Goal: Task Accomplishment & Management: Complete application form

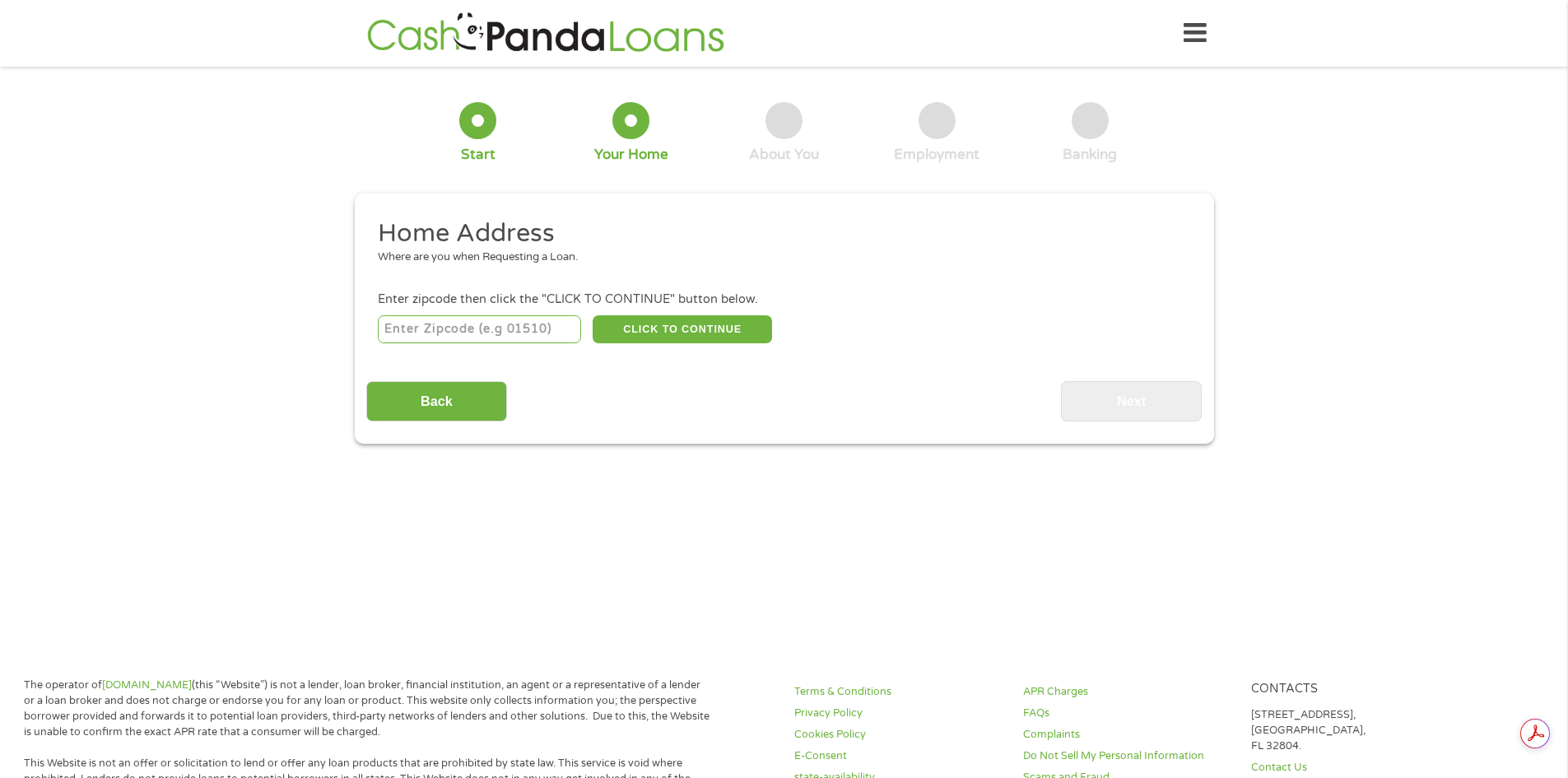
click at [461, 335] on input "number" at bounding box center [479, 329] width 203 height 28
type input "07747"
select select "[US_STATE]"
click at [633, 335] on button "CLICK TO CONTINUE" at bounding box center [682, 329] width 179 height 28
type input "07747"
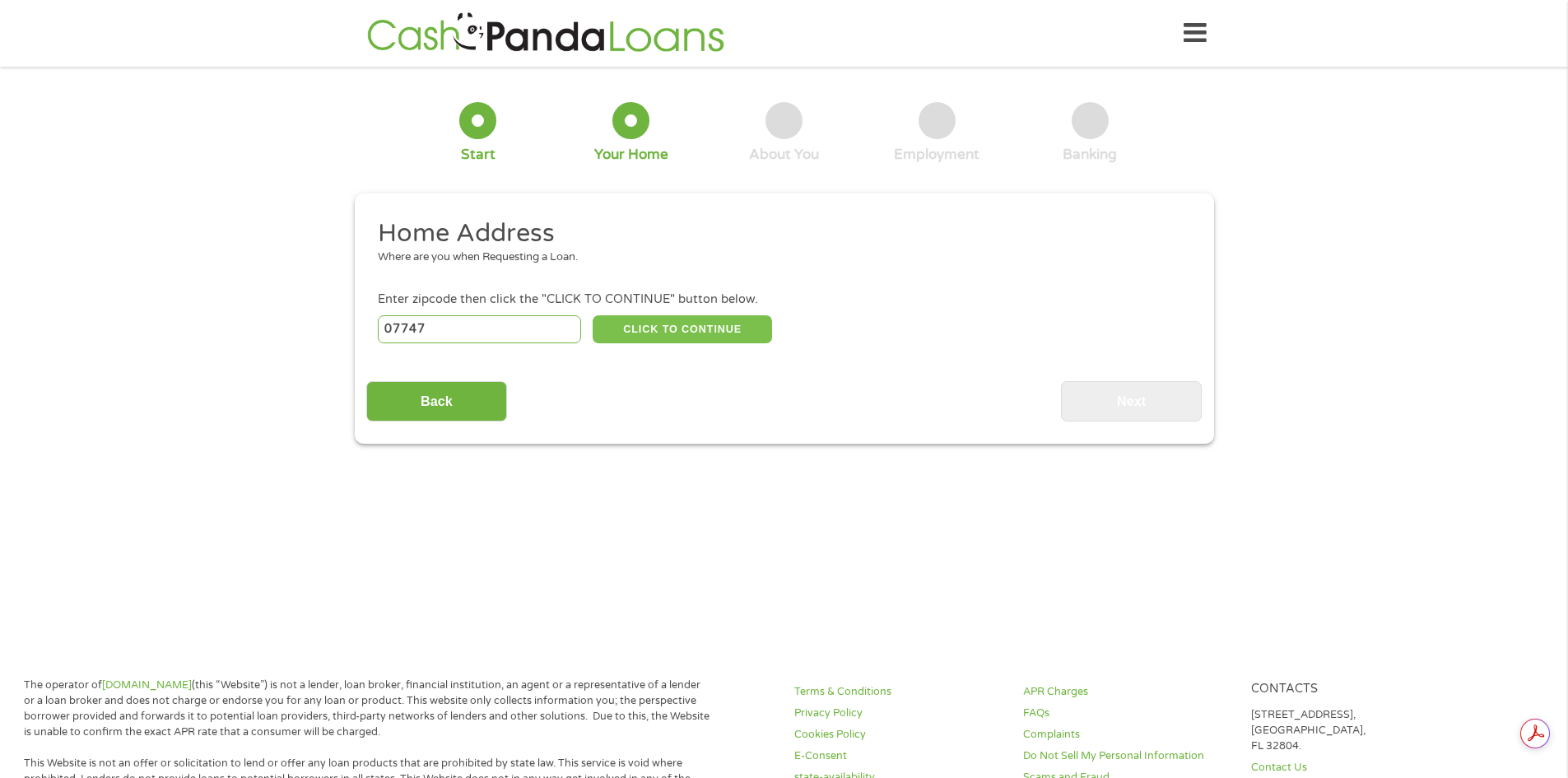
type input "Matawan"
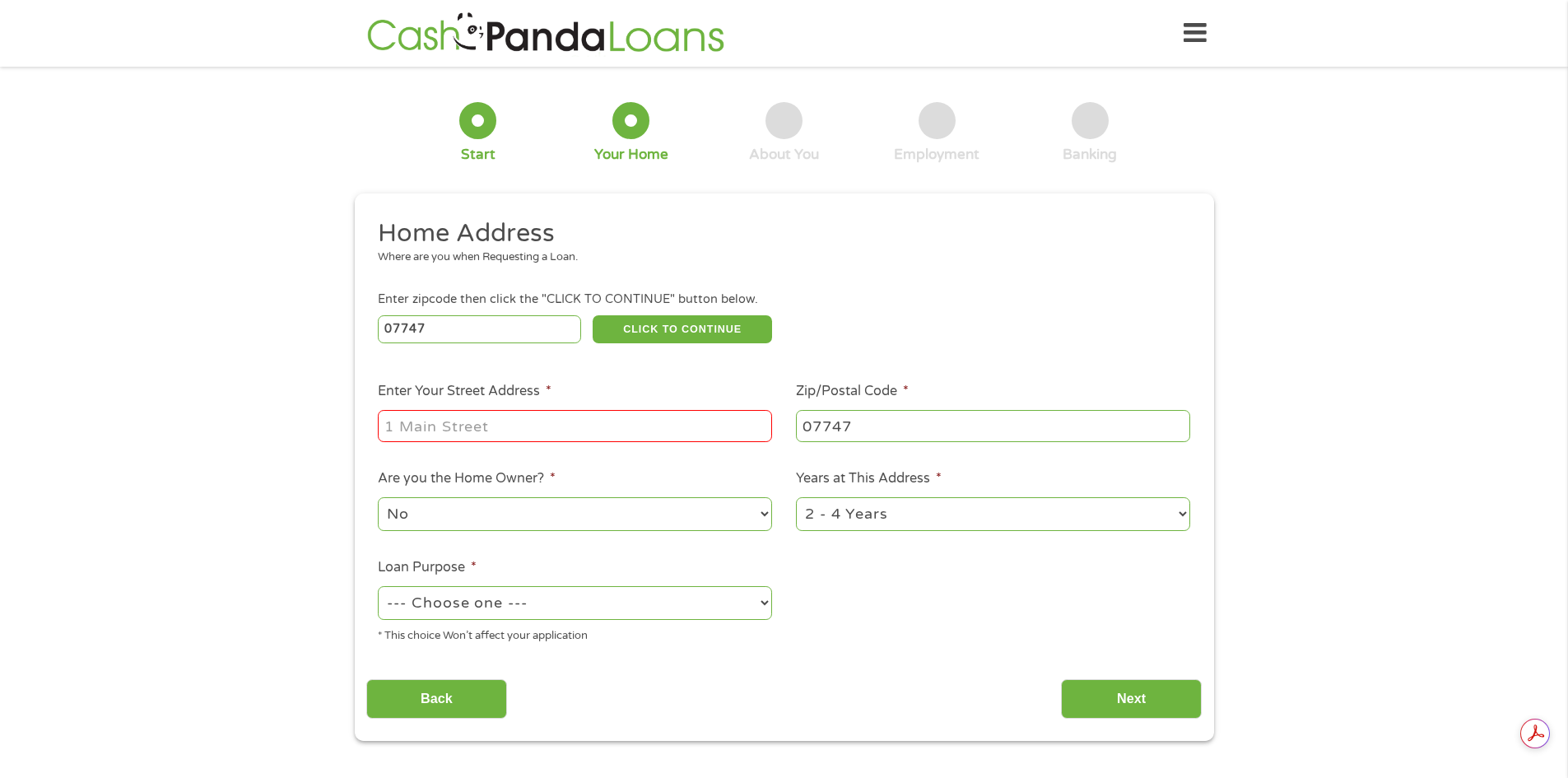
click at [459, 408] on div at bounding box center [576, 426] width 395 height 38
click at [458, 420] on input "Enter Your Street Address *" at bounding box center [576, 425] width 395 height 31
type input "14 Brandywine Dr"
click at [510, 518] on select "No Yes" at bounding box center [576, 514] width 395 height 33
click at [378, 498] on select "No Yes" at bounding box center [576, 514] width 395 height 33
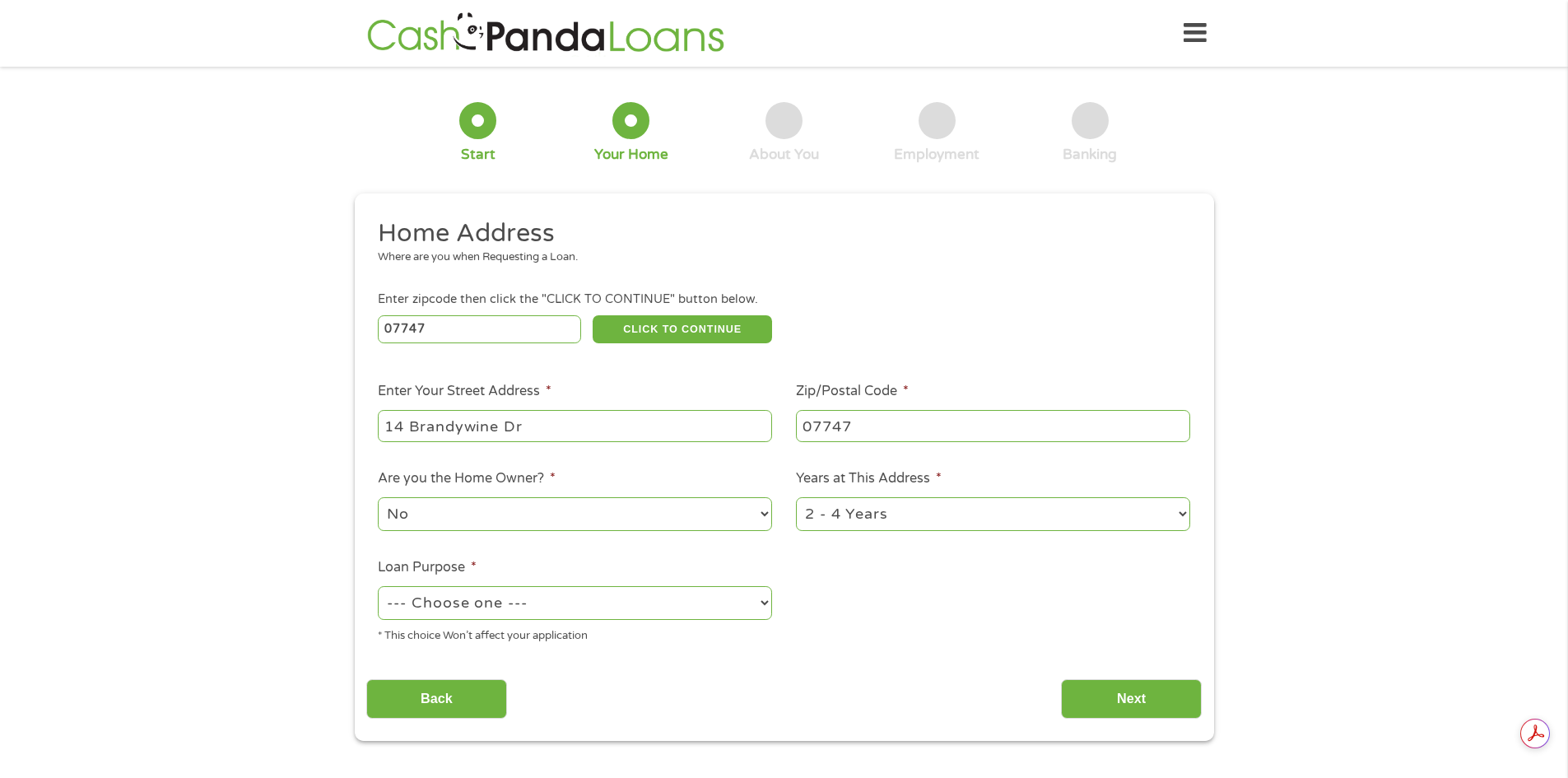
click at [867, 516] on select "1 Year or less 1 - 2 Years 2 - 4 Years Over 4 Years" at bounding box center [993, 514] width 395 height 33
select select "60months"
click at [796, 498] on select "1 Year or less 1 - 2 Years 2 - 4 Years Over 4 Years" at bounding box center [993, 514] width 395 height 33
click at [581, 602] on select "--- Choose one --- Pay Bills Debt Consolidation Home Improvement Major Purchase…" at bounding box center [576, 602] width 395 height 33
select select "shorttermcash"
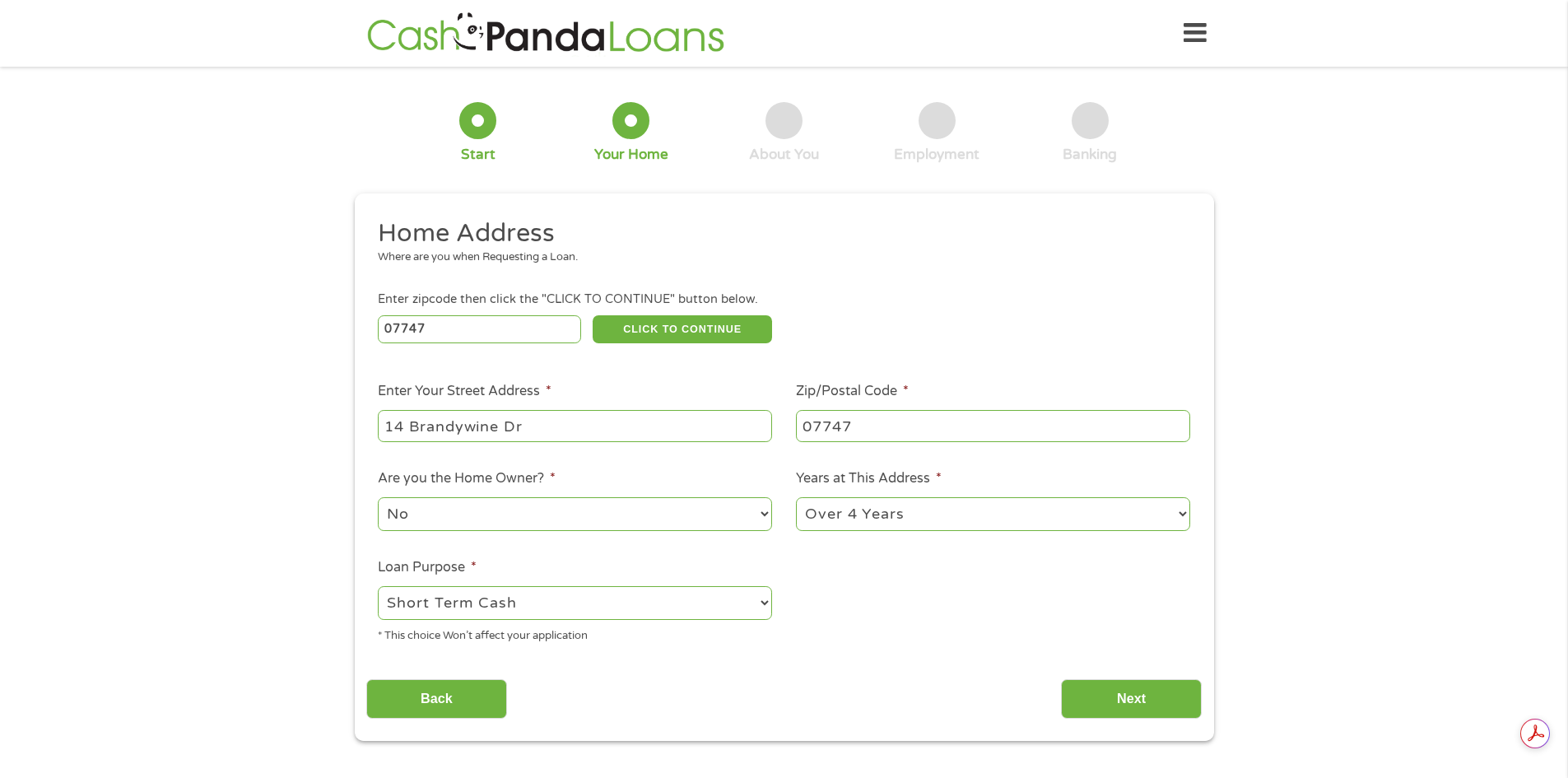
click at [378, 586] on select "--- Choose one --- Pay Bills Debt Consolidation Home Improvement Major Purchase…" at bounding box center [576, 602] width 395 height 33
click at [1132, 706] on input "Next" at bounding box center [1131, 699] width 141 height 40
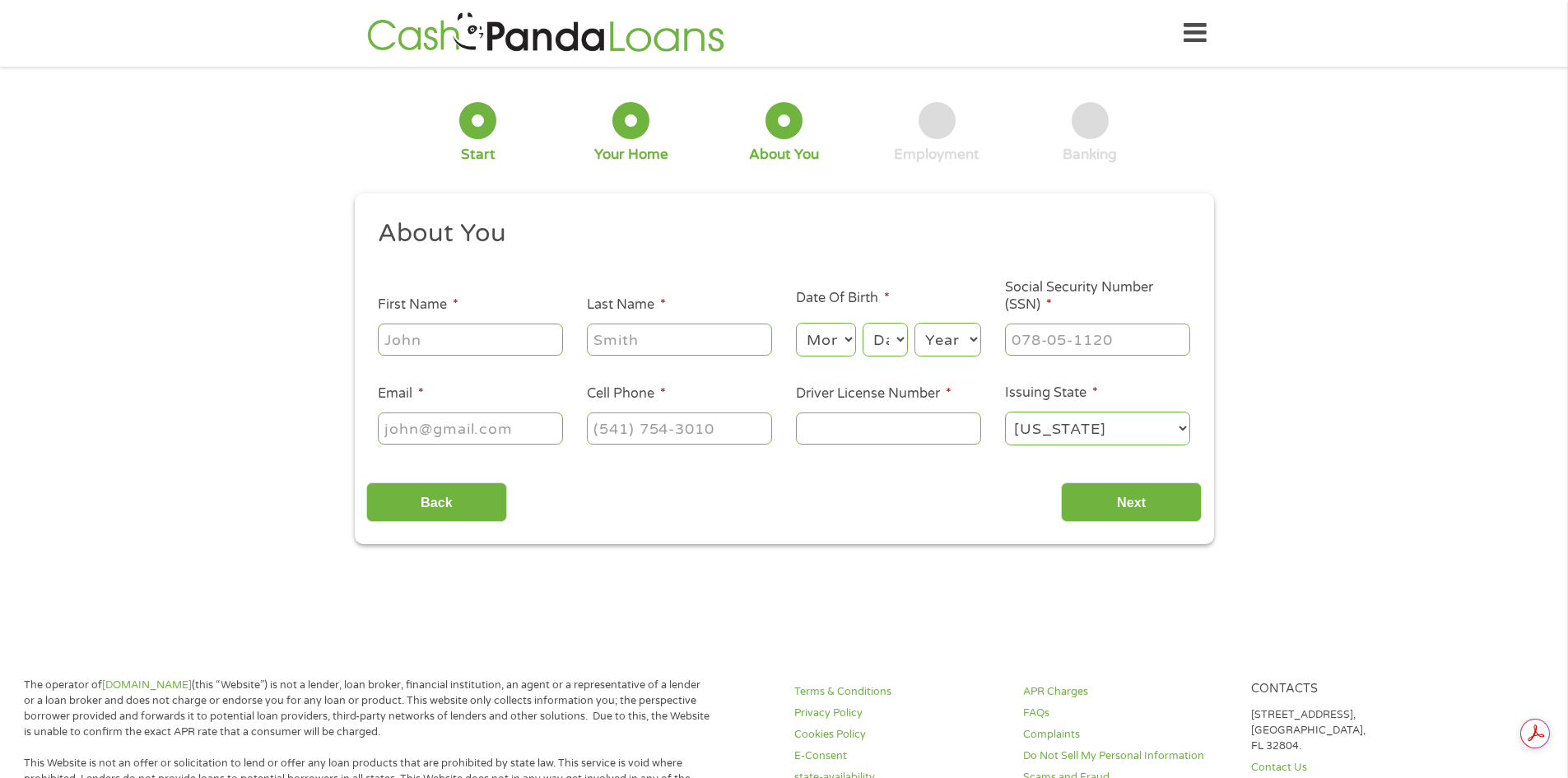
scroll to position [7, 7]
click at [430, 343] on input "First Name *" at bounding box center [471, 339] width 185 height 31
type input "Farrah"
type input "[PERSON_NAME]"
type input "[PHONE_NUMBER]"
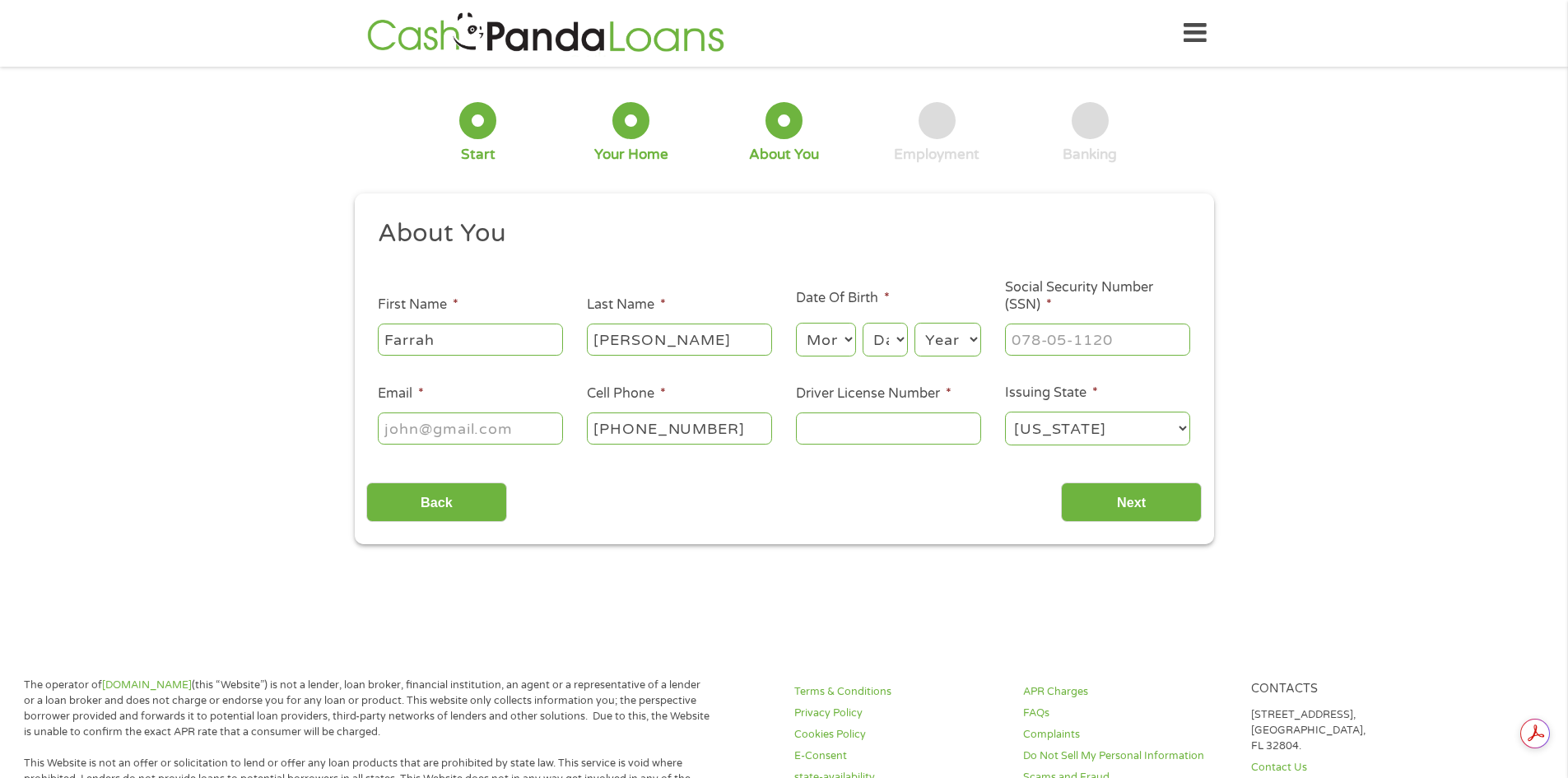
click at [834, 353] on select "Month 1 2 3 4 5 6 7 8 9 10 11 12" at bounding box center [826, 339] width 60 height 33
select select "10"
click at [796, 323] on select "Month 1 2 3 4 5 6 7 8 9 10 11 12" at bounding box center [826, 339] width 60 height 33
click at [903, 329] on select "Day 1 2 3 4 5 6 7 8 9 10 11 12 13 14 15 16 17 18 19 20 21 22 23 24 25 26 27 28 …" at bounding box center [885, 339] width 45 height 33
select select "9"
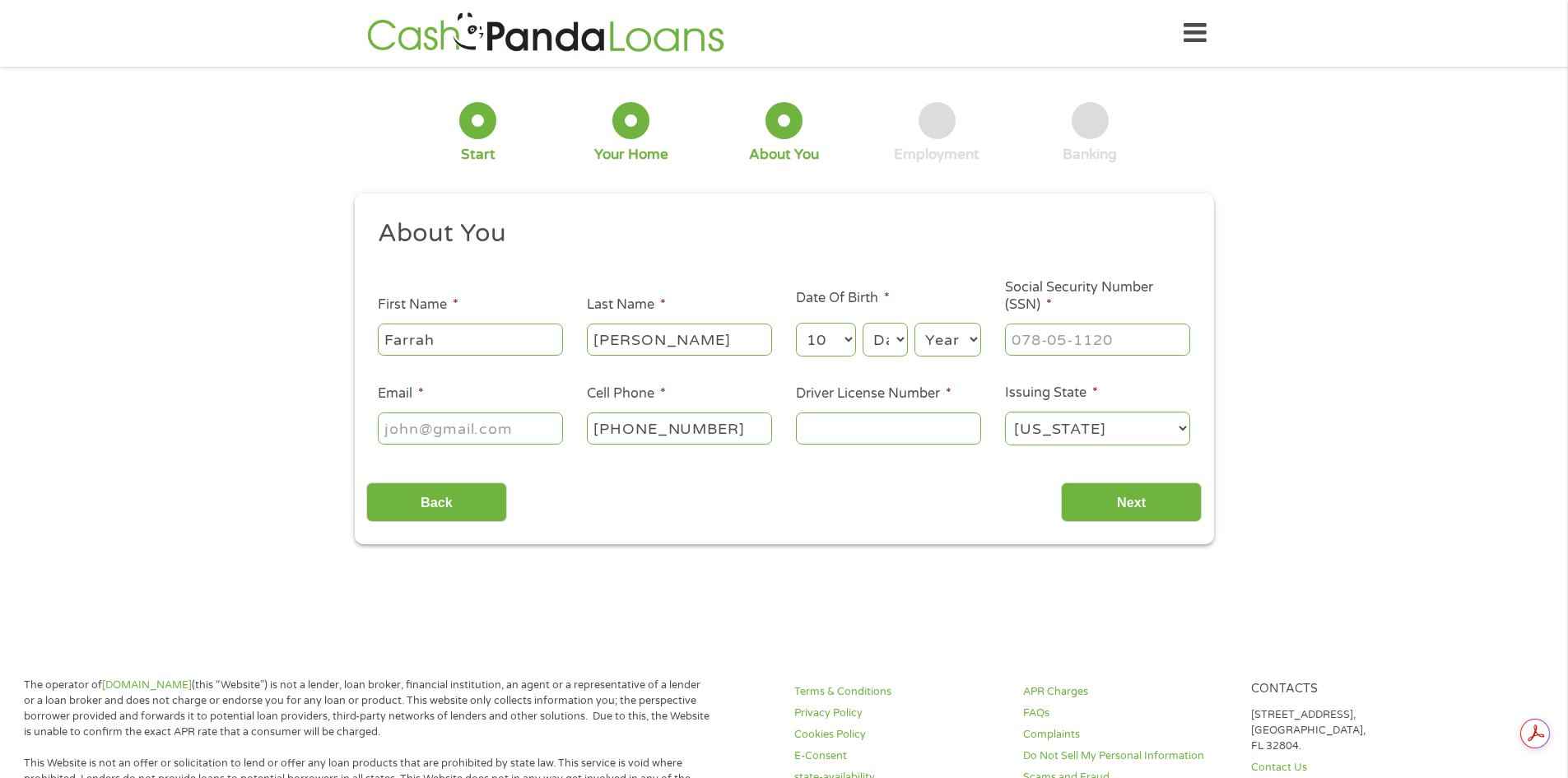
click at [863, 323] on select "Day 1 2 3 4 5 6 7 8 9 10 11 12 13 14 15 16 17 18 19 20 21 22 23 24 25 26 27 28 …" at bounding box center [885, 339] width 45 height 33
click at [952, 345] on select "Year [DATE] 2006 2005 2004 2003 2002 2001 2000 1999 1998 1997 1996 1995 1994 19…" at bounding box center [948, 339] width 67 height 33
select select "1992"
click at [914, 323] on select "Year [DATE] 2006 2005 2004 2003 2002 2001 2000 1999 1998 1997 1996 1995 1994 19…" at bounding box center [948, 339] width 67 height 33
click at [1060, 341] on input "___-__-____" at bounding box center [1098, 339] width 185 height 31
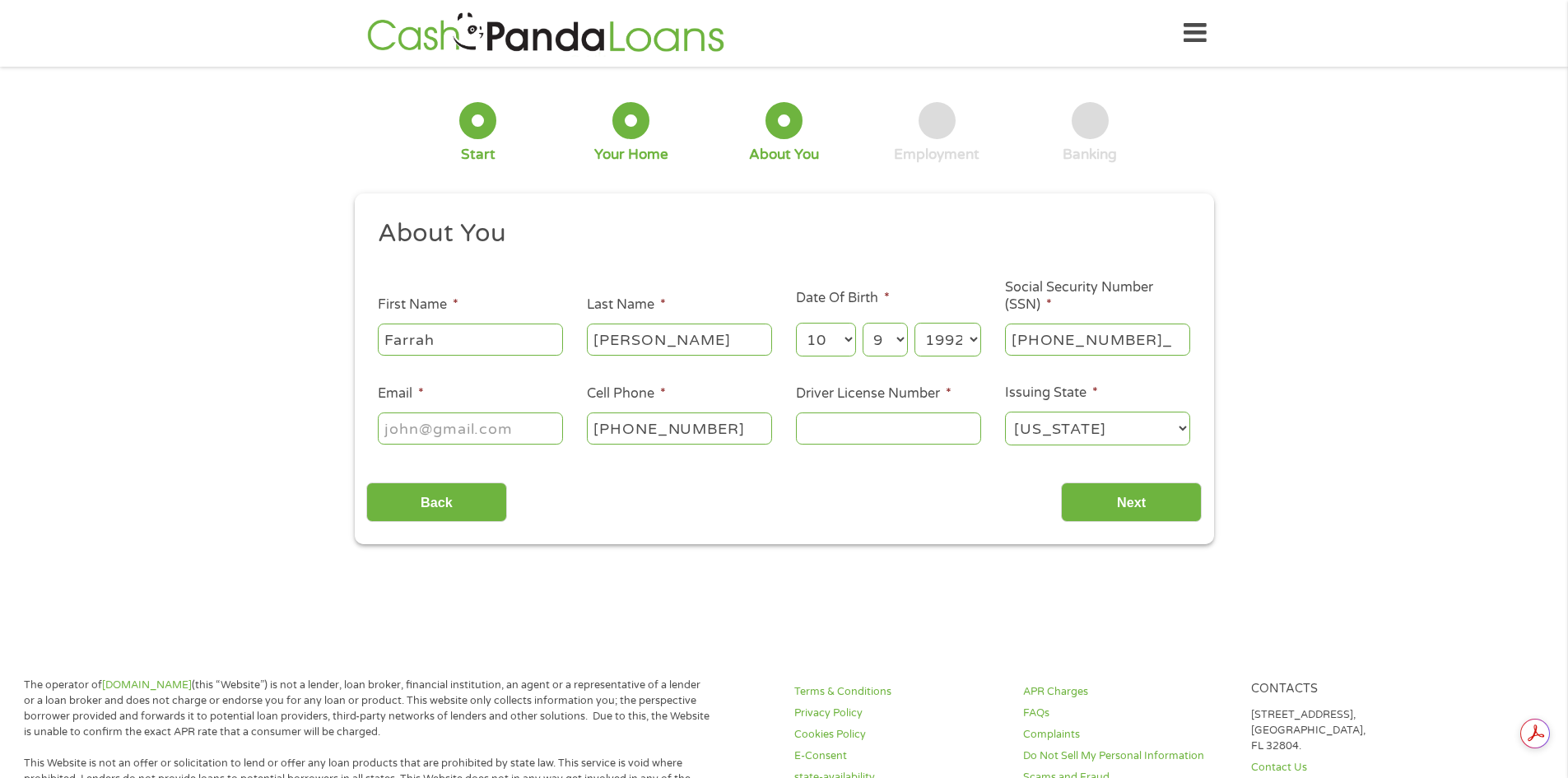
type input "138-94-7560"
click at [510, 413] on input "Email *" at bounding box center [471, 428] width 185 height 31
type input "[EMAIL_ADDRESS][DOMAIN_NAME]"
click at [859, 434] on input "Driver License Number *" at bounding box center [889, 428] width 185 height 31
click at [919, 417] on input "Driver License Number *" at bounding box center [889, 428] width 185 height 31
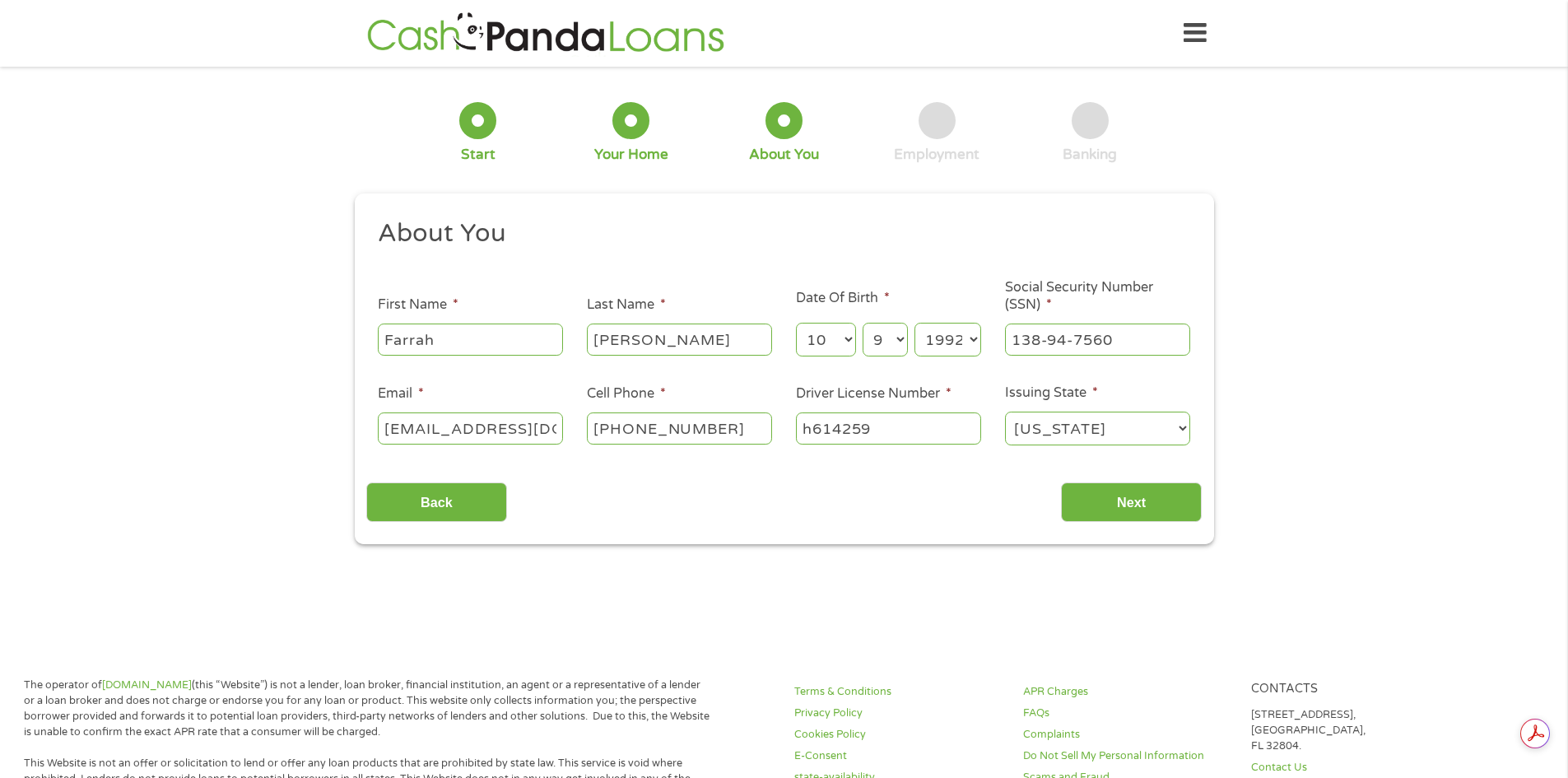
click at [824, 431] on input "h614259" at bounding box center [889, 428] width 185 height 31
click at [831, 429] on input "h614259" at bounding box center [889, 428] width 185 height 31
click at [939, 418] on input "h6144259" at bounding box center [889, 428] width 185 height 31
type input "h61442597160922"
click at [1163, 497] on input "Next" at bounding box center [1131, 502] width 141 height 40
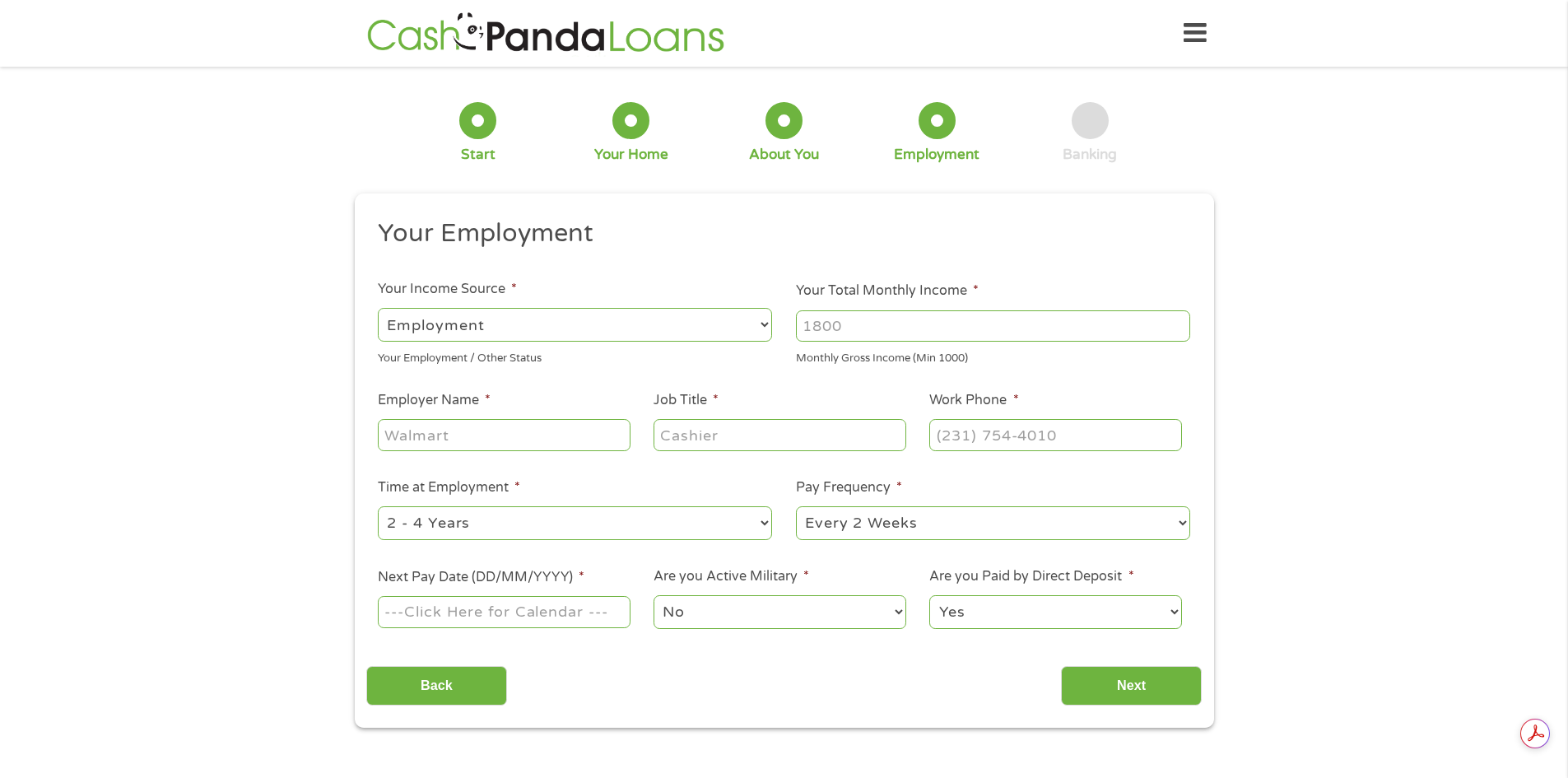
click at [591, 336] on select "--- Choose one --- Employment [DEMOGRAPHIC_DATA] Benefits" at bounding box center [576, 324] width 395 height 33
click at [378, 308] on select "--- Choose one --- Employment [DEMOGRAPHIC_DATA] Benefits" at bounding box center [576, 324] width 395 height 33
click at [852, 323] on input "Your Total Monthly Income *" at bounding box center [993, 326] width 395 height 31
type input "3500"
click at [536, 426] on input "Employer Name *" at bounding box center [504, 435] width 252 height 31
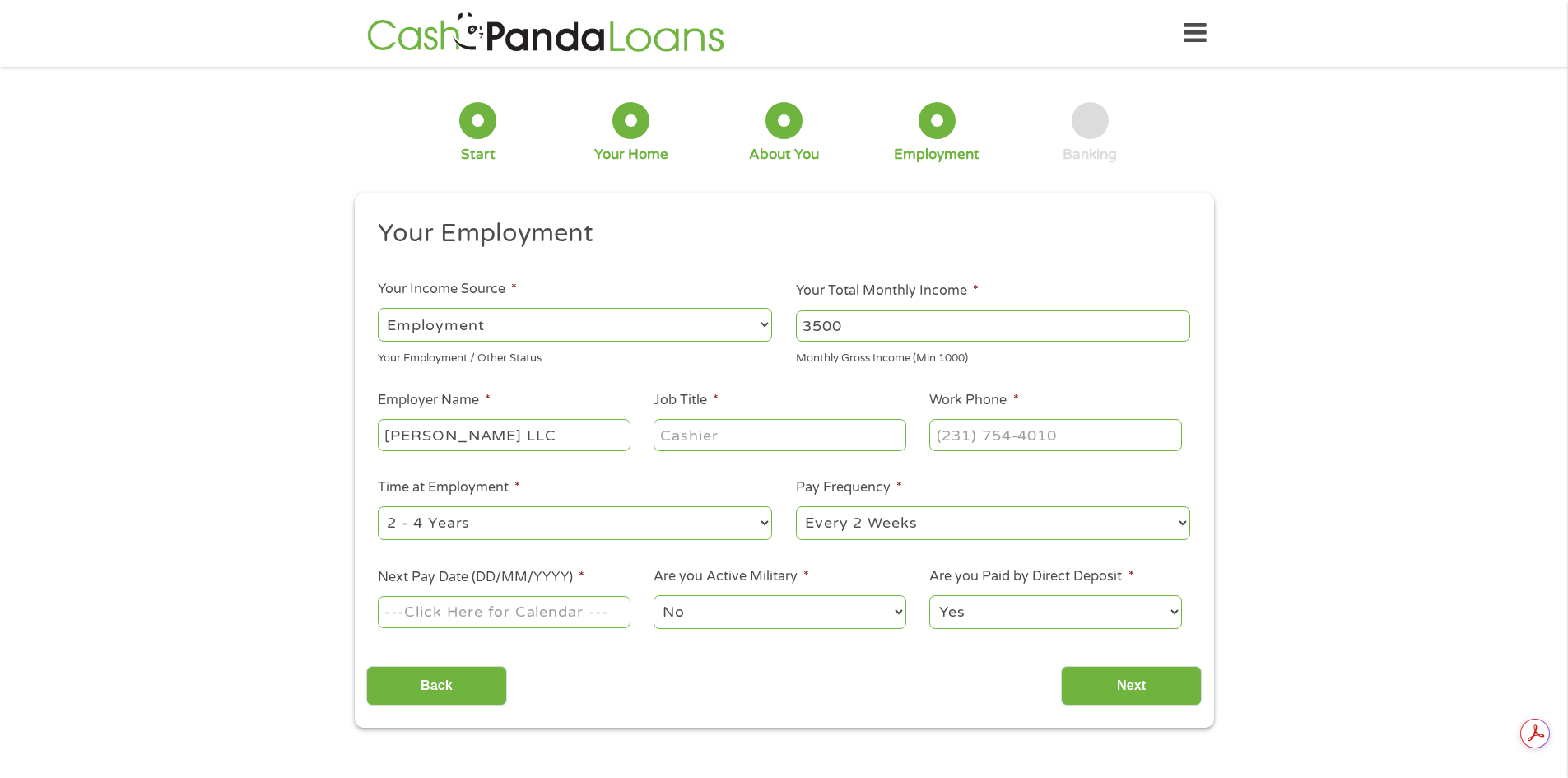
type input "[PERSON_NAME] LLC"
type input "Paralegal"
type input "[PHONE_NUMBER]"
click at [566, 522] on select "--- Choose one --- 1 Year or less 1 - 2 Years 2 - 4 Years Over 4 Years" at bounding box center [576, 522] width 395 height 33
select select "60months"
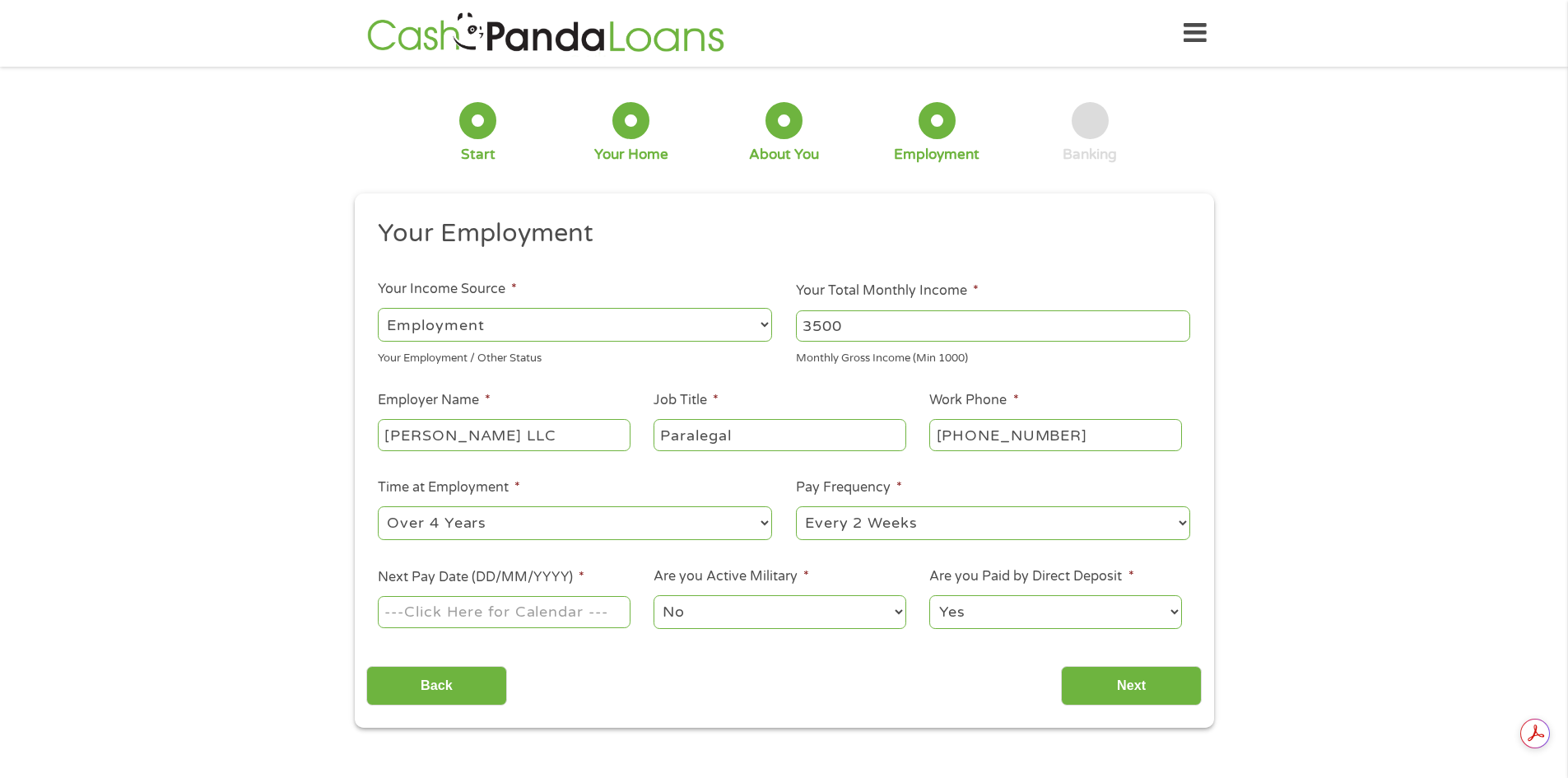
click at [378, 506] on select "--- Choose one --- 1 Year or less 1 - 2 Years 2 - 4 Years Over 4 Years" at bounding box center [576, 522] width 395 height 33
click at [951, 504] on div "--- Choose one --- Every 2 Weeks Every Week Monthly Semi-Monthly" at bounding box center [993, 523] width 395 height 39
click at [560, 600] on input "Next Pay Date (DD/MM/YYYY) *" at bounding box center [504, 612] width 252 height 31
type input "[DATE]"
click at [716, 611] on select "No Yes" at bounding box center [780, 612] width 252 height 33
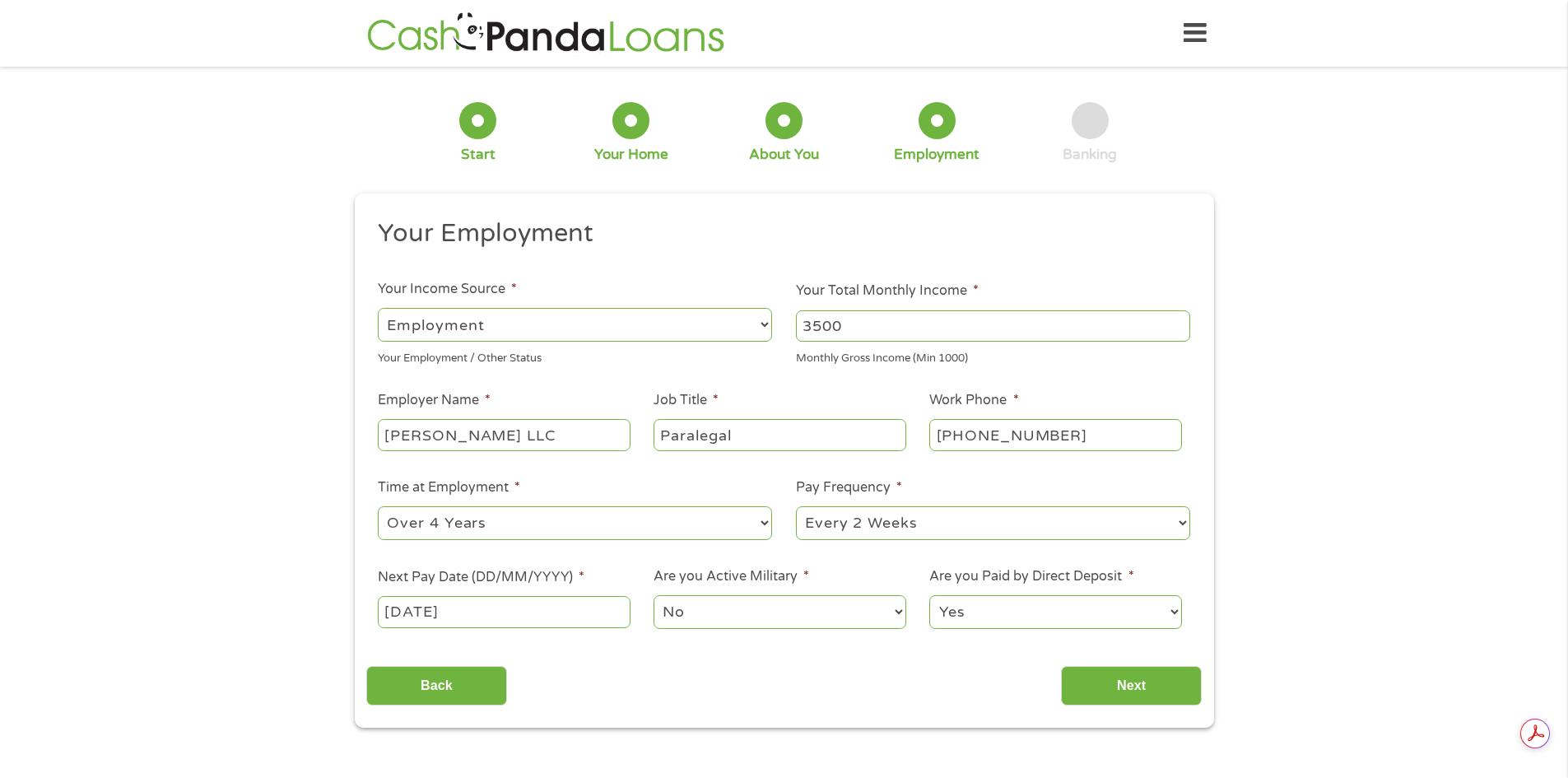
click at [1084, 606] on select "Yes No" at bounding box center [1056, 612] width 252 height 33
click at [930, 595] on select "Yes No" at bounding box center [1056, 612] width 252 height 33
click at [1157, 695] on input "Next" at bounding box center [1131, 685] width 141 height 40
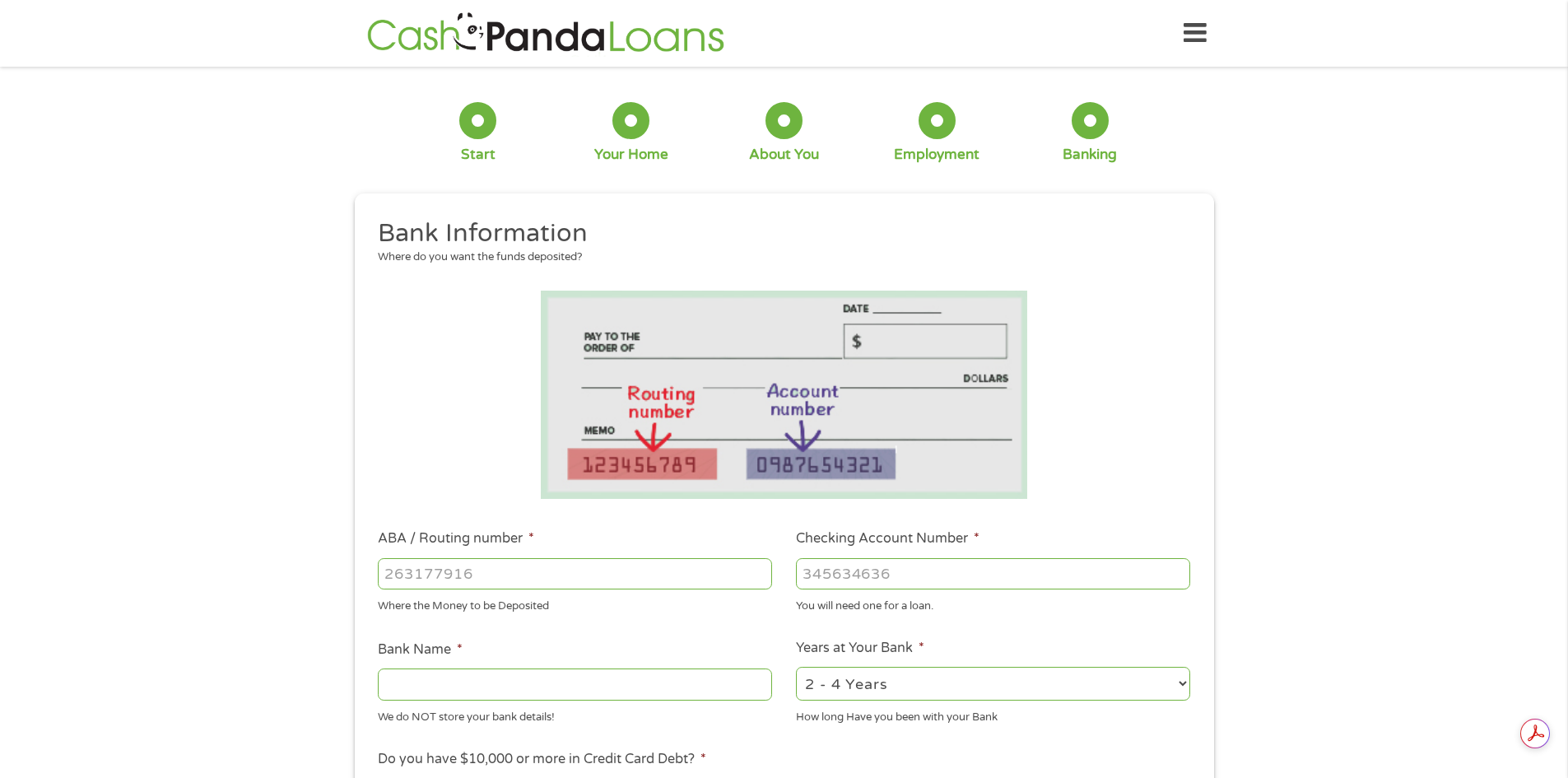
click at [516, 565] on input "ABA / Routing number *" at bounding box center [576, 574] width 395 height 31
drag, startPoint x: 485, startPoint y: 577, endPoint x: 350, endPoint y: 576, distance: 135.0
click at [350, 576] on div "1 Start 2 Your Home 3 About You 4 Employment 5 Banking 6 This field is hidden w…" at bounding box center [784, 600] width 890 height 1044
type input "021202337"
type input "JPMORGAN CHASE"
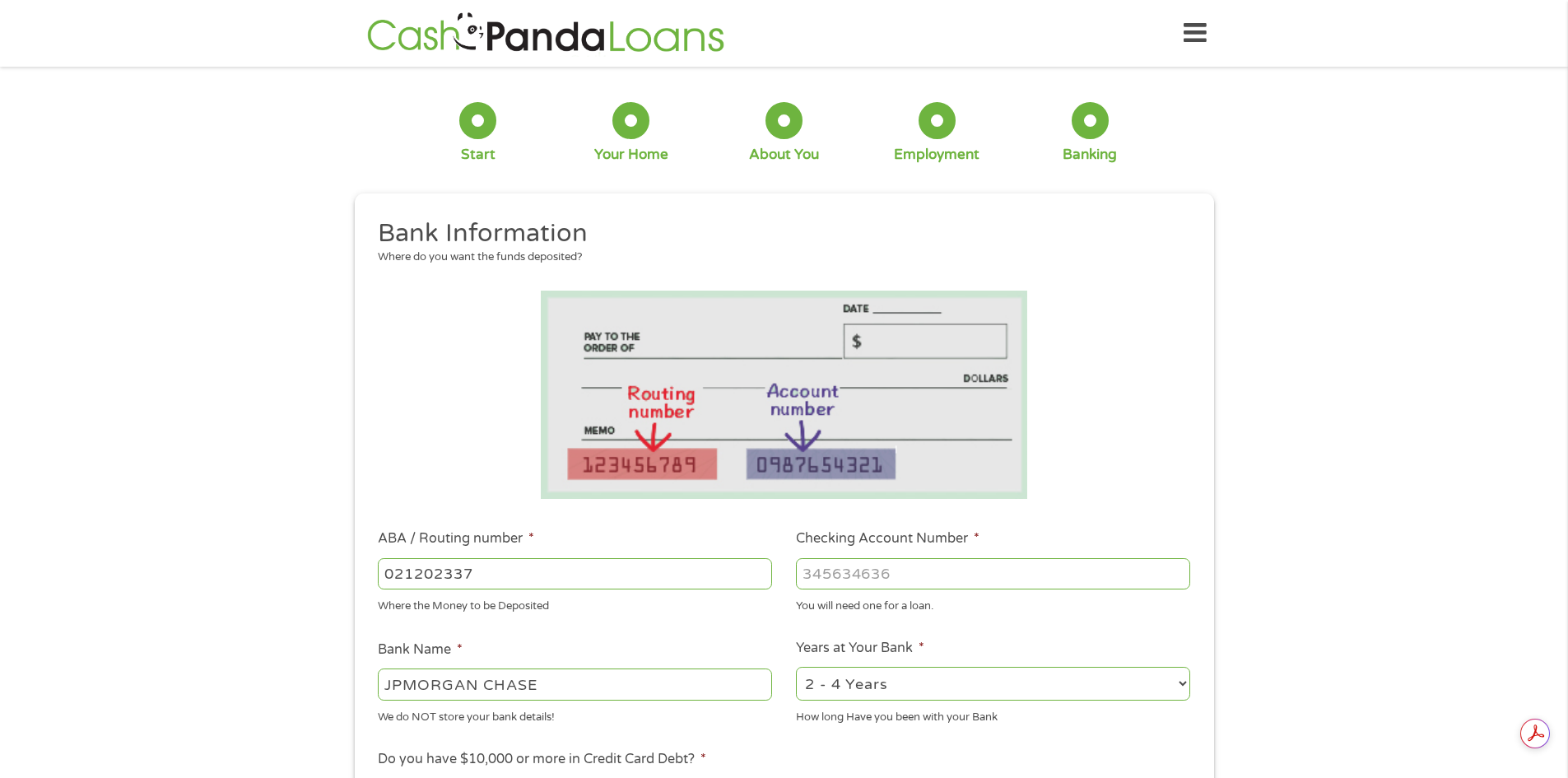
type input "021202337"
click at [920, 578] on input "Checking Account Number *" at bounding box center [993, 574] width 395 height 31
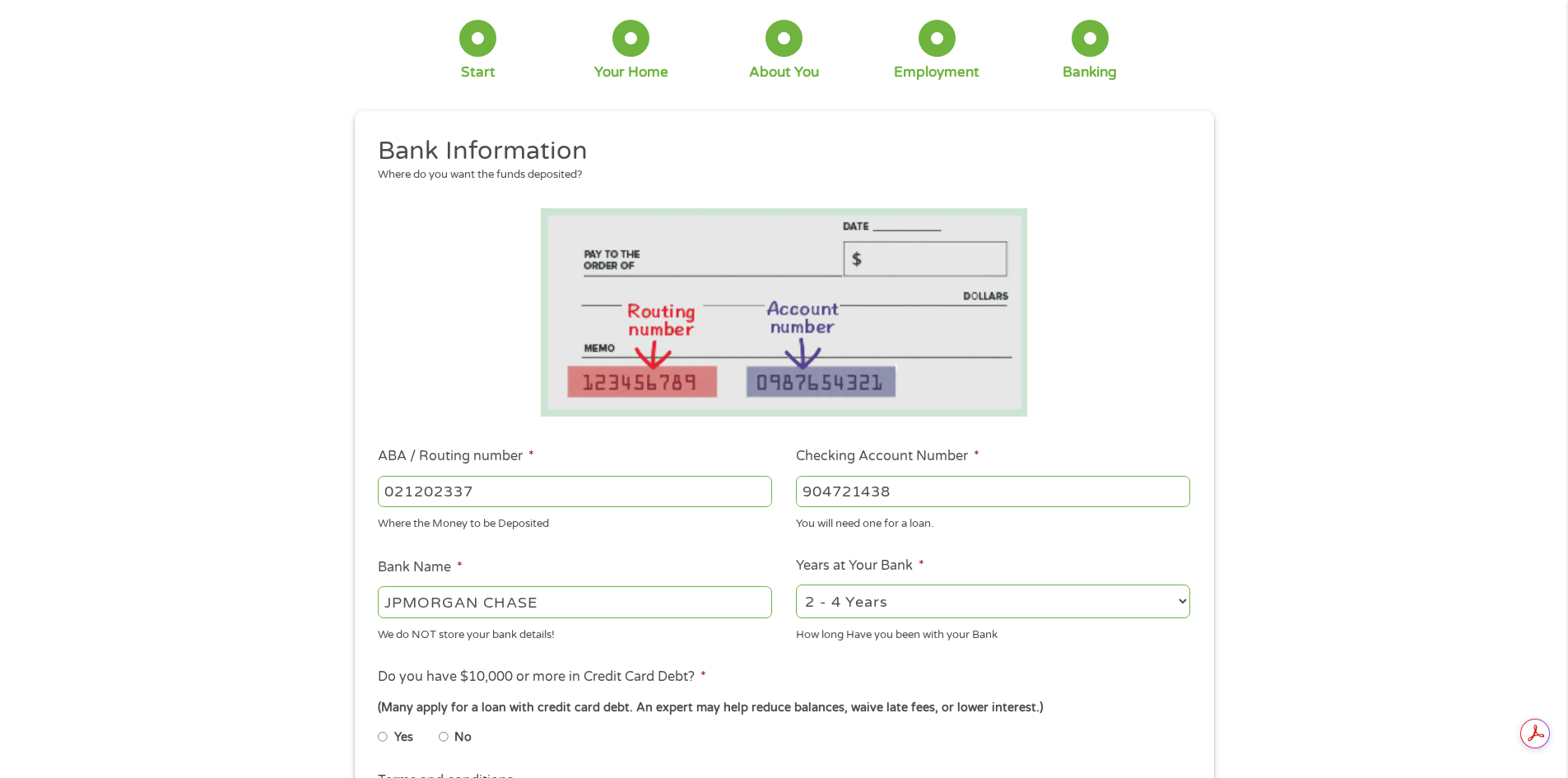
scroll to position [0, 0]
type input "904721438"
click at [829, 597] on select "2 - 4 Years 6 - 12 Months 1 - 2 Years Over 4 Years" at bounding box center [993, 600] width 395 height 33
select select "60months"
click at [796, 584] on select "2 - 4 Years 6 - 12 Months 1 - 2 Years Over 4 Years" at bounding box center [993, 600] width 395 height 33
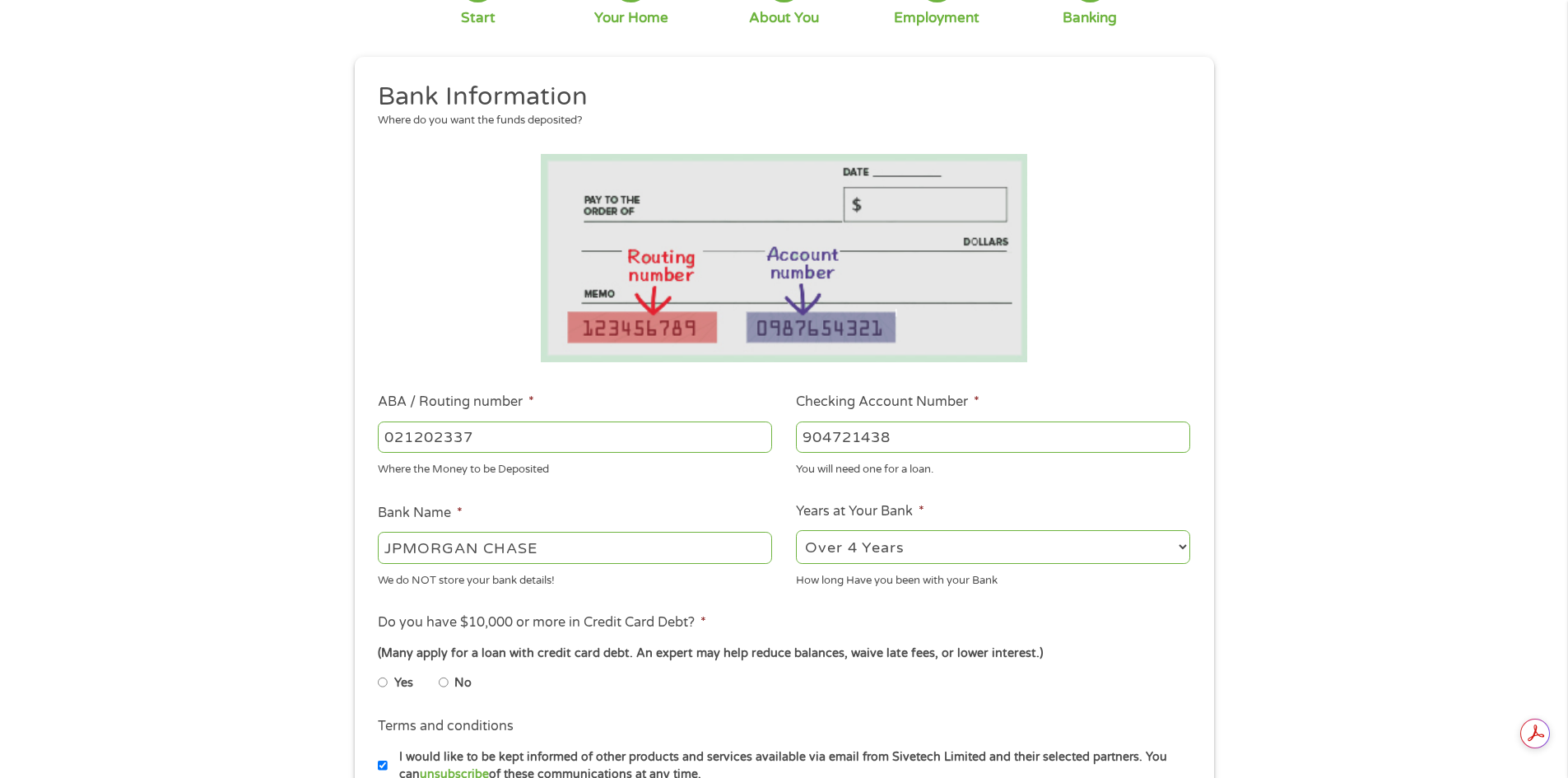
scroll to position [247, 0]
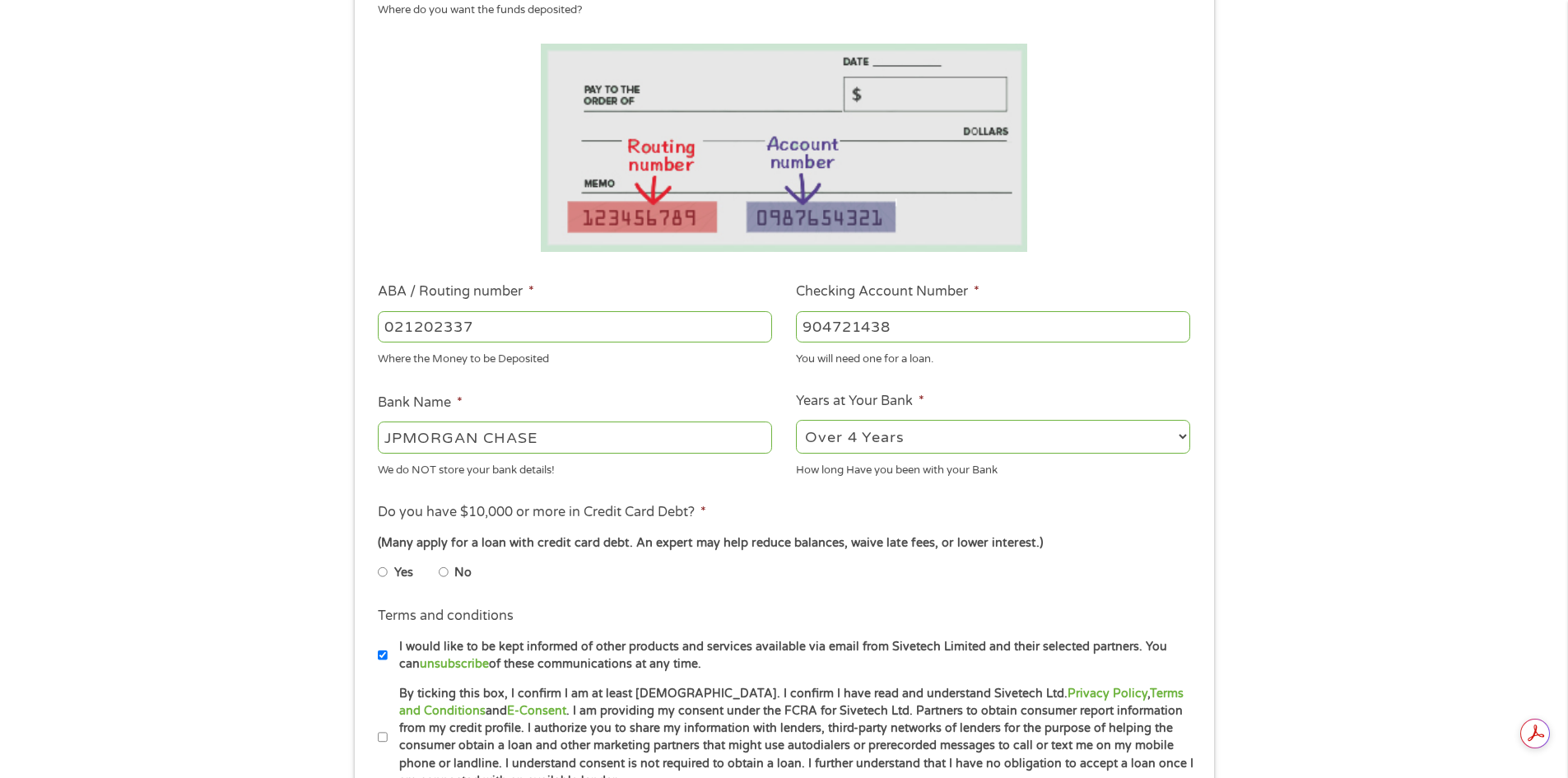
click at [446, 572] on input "No" at bounding box center [444, 572] width 10 height 27
radio input "true"
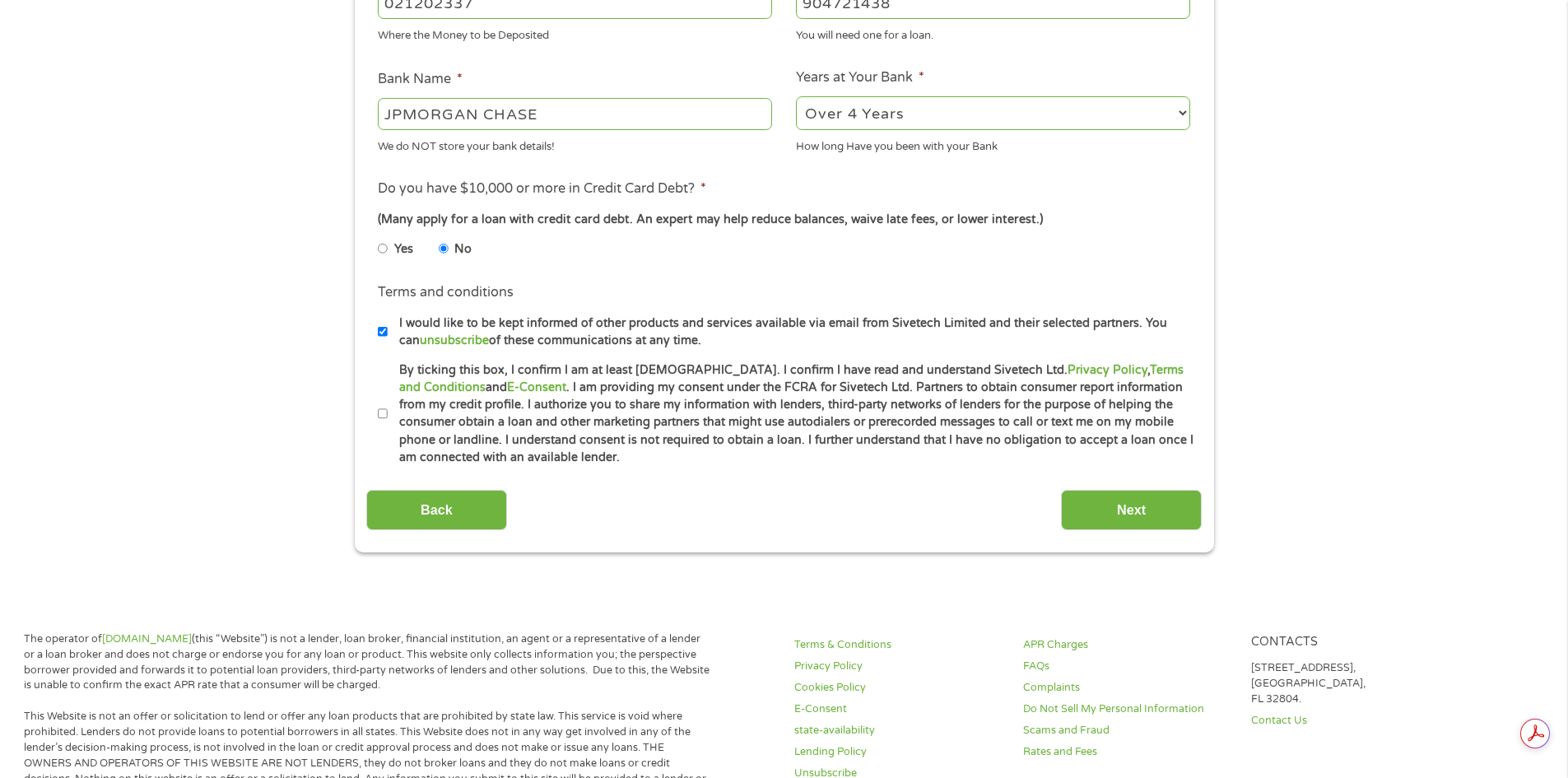
scroll to position [576, 0]
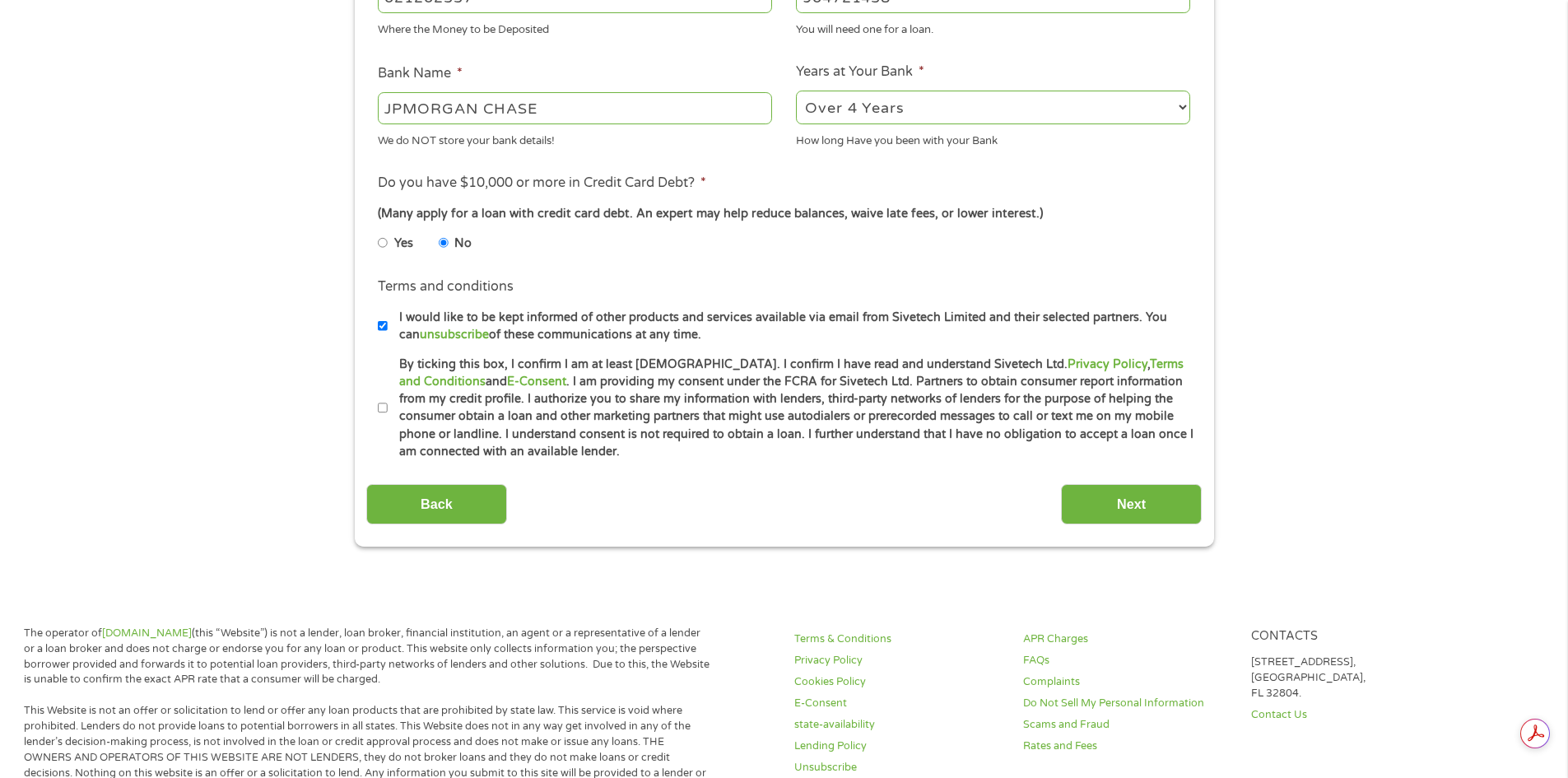
click at [380, 403] on input "By ticking this box, I confirm I am at least [DEMOGRAPHIC_DATA]. I confirm I ha…" at bounding box center [383, 408] width 10 height 27
checkbox input "true"
click at [381, 317] on input "I would like to be kept informed of other products and services available via e…" at bounding box center [383, 326] width 10 height 27
checkbox input "false"
click at [1157, 502] on input "Next" at bounding box center [1131, 504] width 141 height 40
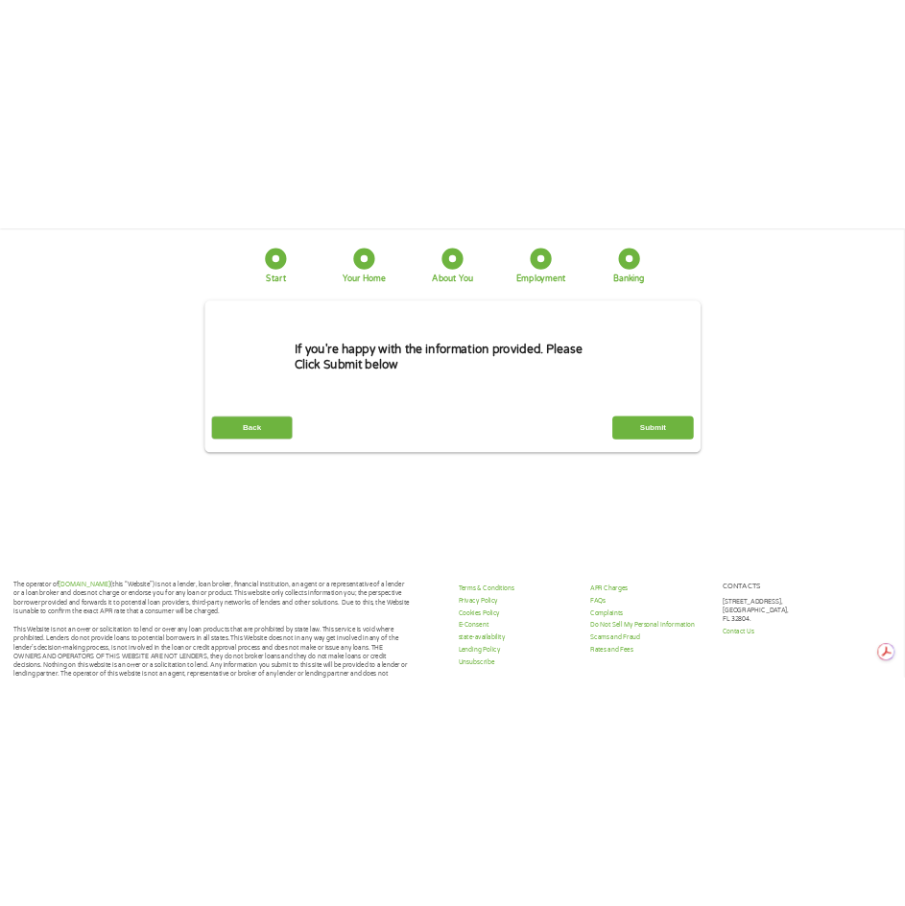
scroll to position [0, 0]
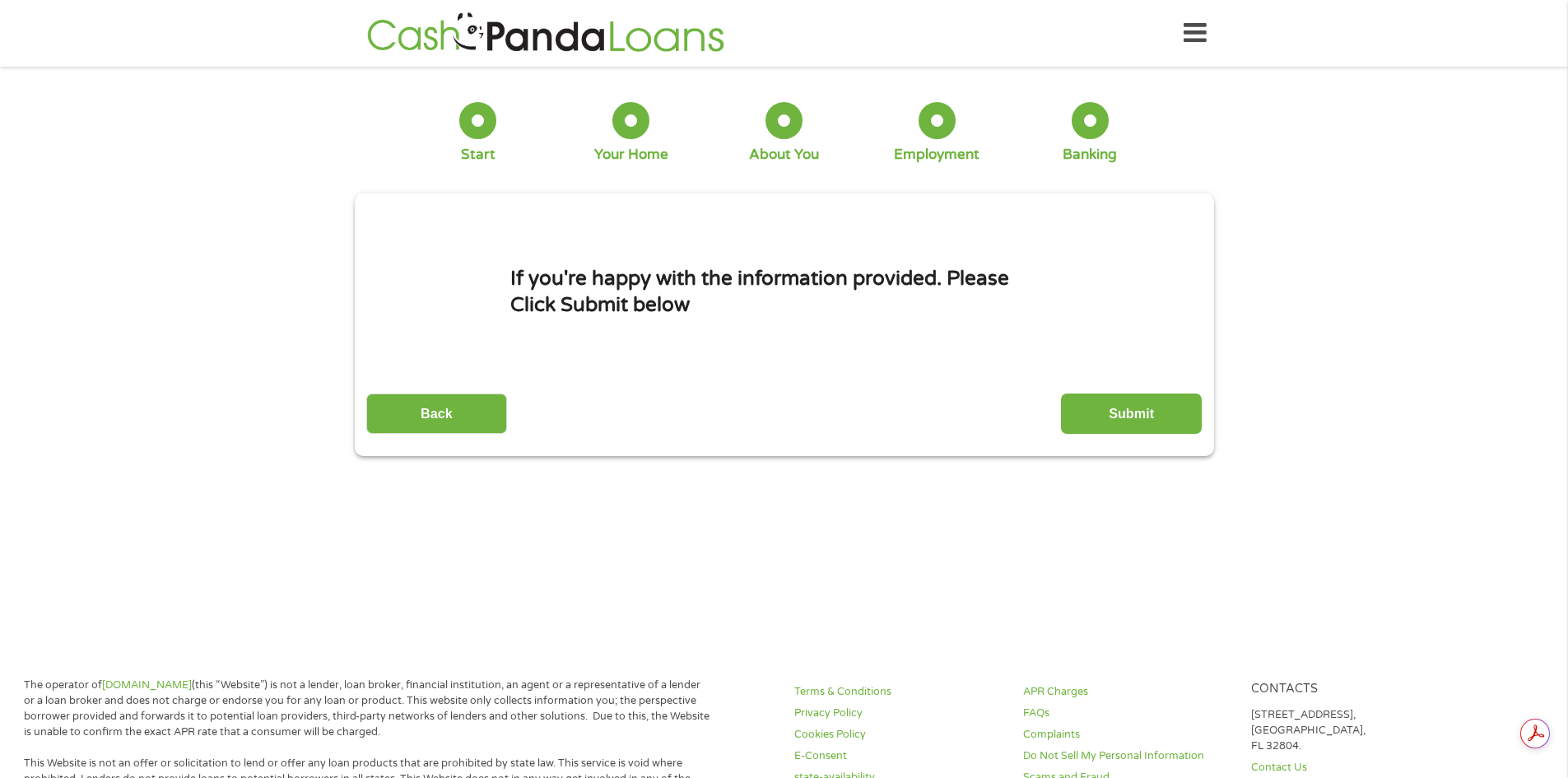
click at [752, 290] on h1 "If you're happy with the information provided. Please Click Submit below" at bounding box center [784, 292] width 548 height 51
click at [1107, 419] on input "Submit" at bounding box center [1131, 413] width 141 height 40
